Goal: Navigation & Orientation: Find specific page/section

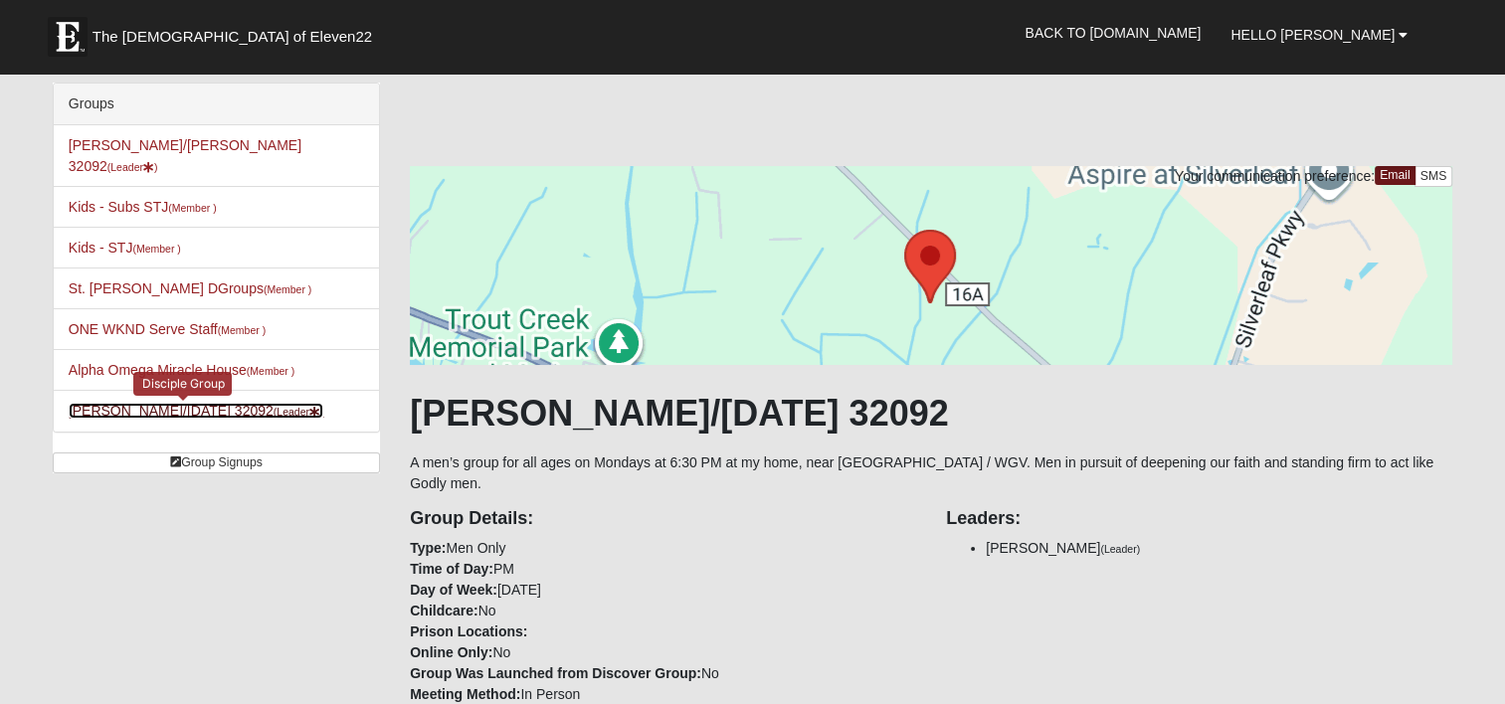
click at [187, 403] on link "Mens Dixon/Monday 32092 (Leader )" at bounding box center [197, 411] width 256 height 16
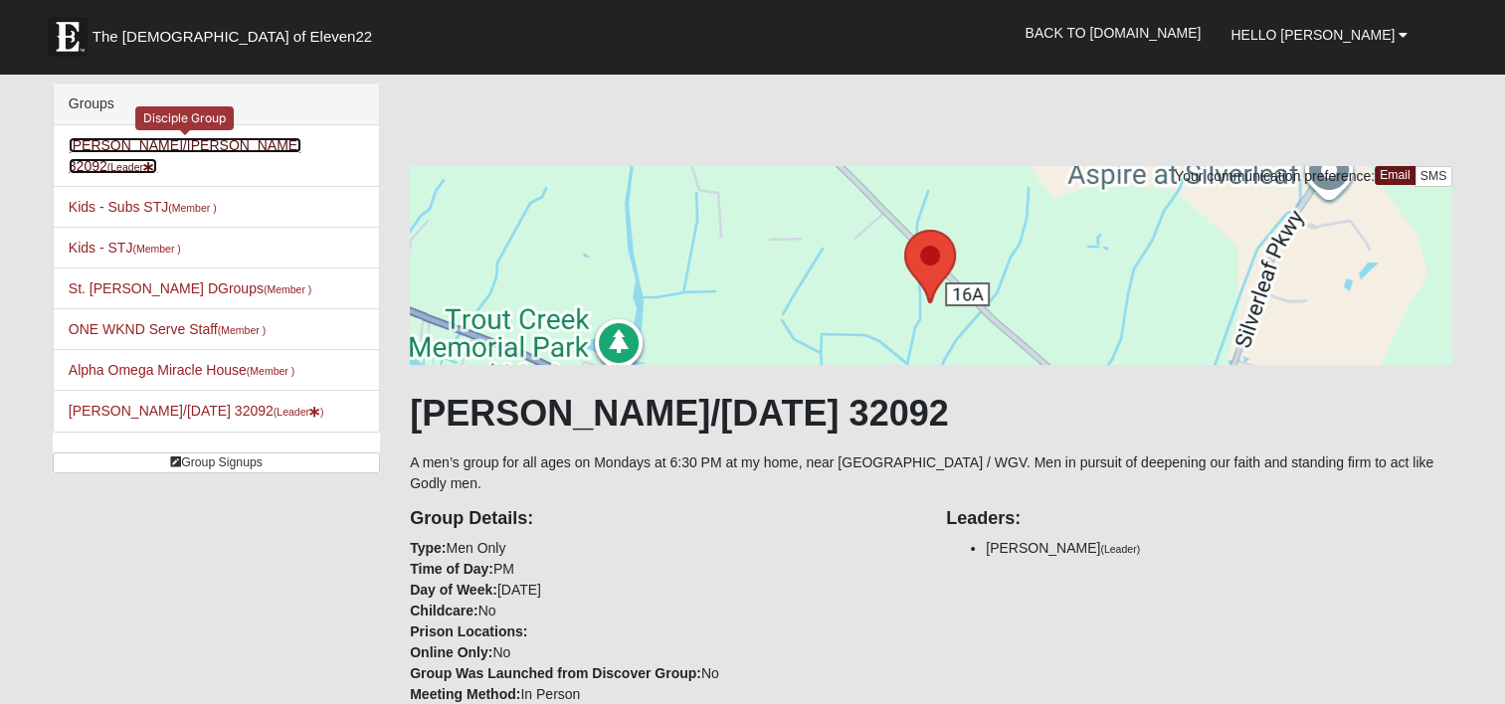
click at [171, 143] on link "Mens Dixon/manning 32092 (Leader )" at bounding box center [185, 155] width 233 height 37
